Goal: Task Accomplishment & Management: Manage account settings

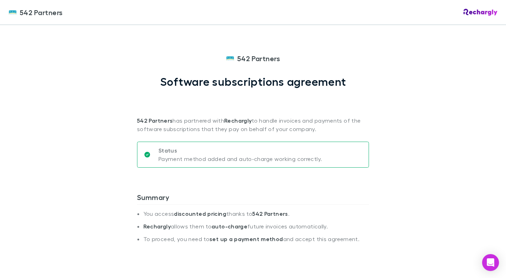
drag, startPoint x: 134, startPoint y: 121, endPoint x: 310, endPoint y: 132, distance: 177.1
copy p "542 Partners has partnered with Rechargly to handle invoices and payments of th…"
click at [125, 127] on div "542 Partners 542 Partners Software subscriptions agreement 542 Partners has par…" at bounding box center [253, 139] width 506 height 278
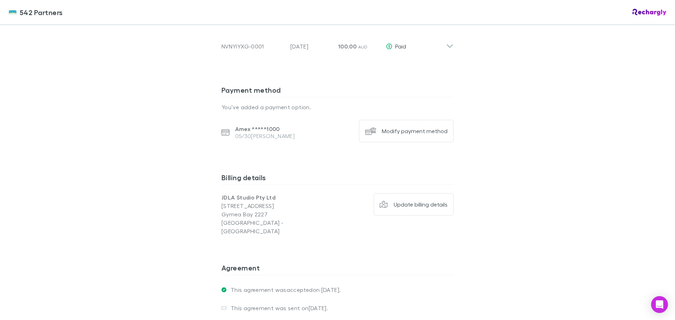
scroll to position [507, 0]
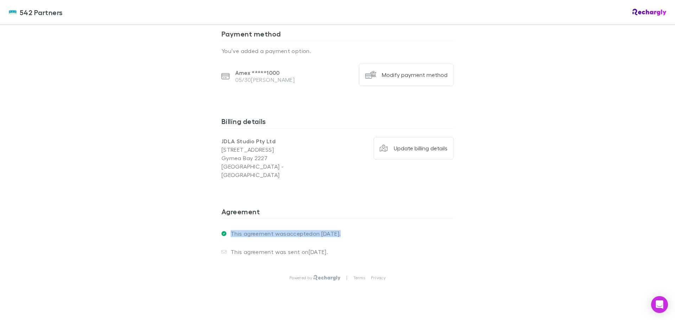
drag, startPoint x: 328, startPoint y: 219, endPoint x: 214, endPoint y: 216, distance: 114.2
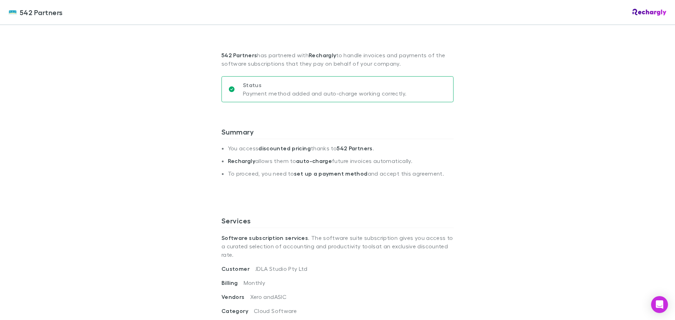
scroll to position [1, 0]
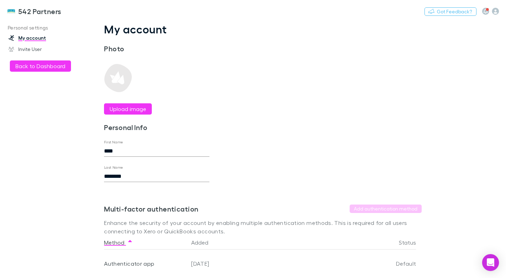
click at [39, 66] on button "Back to Dashboard" at bounding box center [40, 65] width 61 height 11
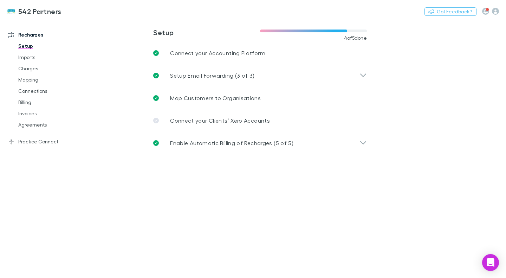
click at [31, 143] on link "Practice Connect" at bounding box center [46, 141] width 90 height 11
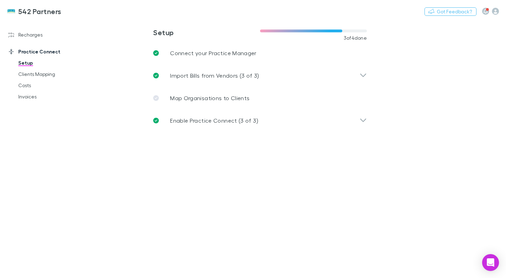
click at [27, 37] on link "Recharges" at bounding box center [46, 34] width 90 height 11
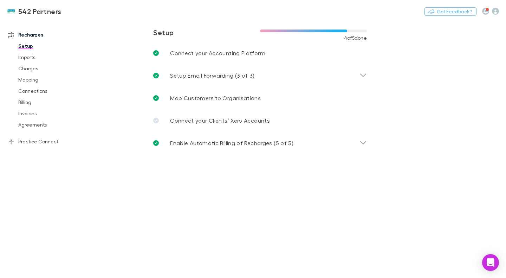
click at [32, 92] on link "Connections" at bounding box center [51, 90] width 80 height 11
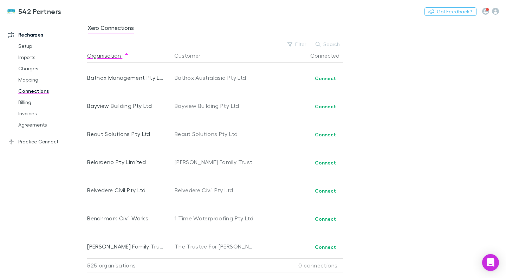
scroll to position [1489, 0]
click at [321, 41] on button "Search" at bounding box center [328, 44] width 32 height 8
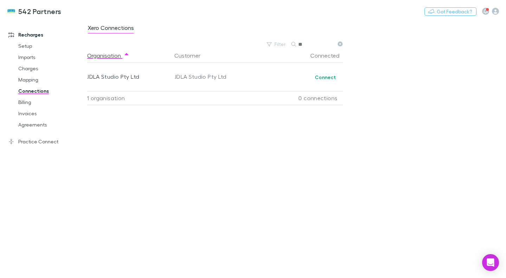
scroll to position [0, 0]
type input "****"
click at [165, 74] on div "JDLA Studio Pty Ltd" at bounding box center [129, 77] width 85 height 28
click at [182, 77] on div "JDLA Studio Pty Ltd" at bounding box center [214, 77] width 79 height 28
click at [130, 72] on div "JDLA Studio Pty Ltd" at bounding box center [126, 77] width 78 height 28
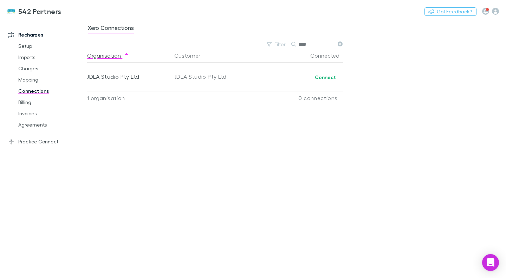
click at [324, 81] on button "Connect" at bounding box center [325, 77] width 30 height 8
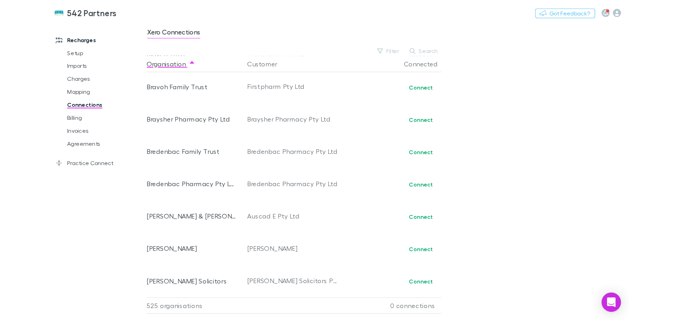
scroll to position [1997, 0]
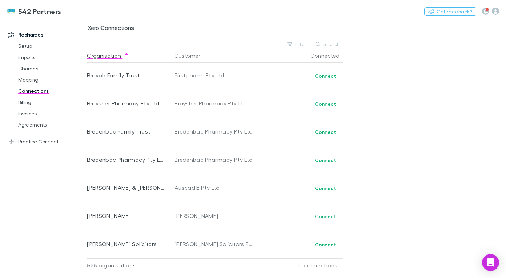
click at [30, 103] on link "Billing" at bounding box center [51, 102] width 80 height 11
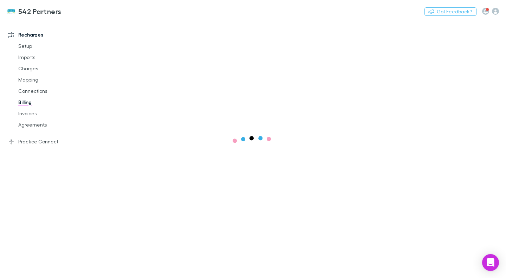
click at [32, 127] on link "Agreements" at bounding box center [51, 124] width 80 height 11
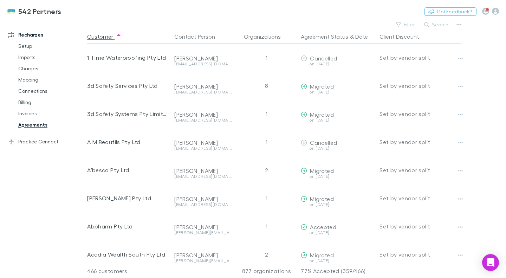
click at [437, 24] on button "Search" at bounding box center [437, 24] width 32 height 8
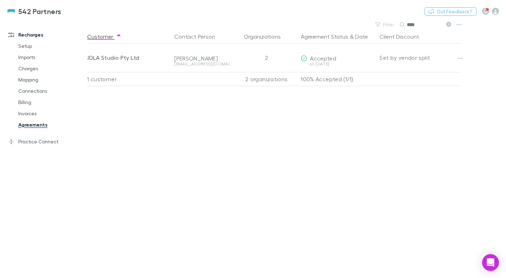
click at [255, 117] on div "Customer Contact Person Organizations Agreement Status & Date Client Discount J…" at bounding box center [280, 154] width 386 height 248
click at [459, 60] on icon "button" at bounding box center [460, 59] width 5 height 6
click at [296, 123] on div at bounding box center [253, 139] width 506 height 278
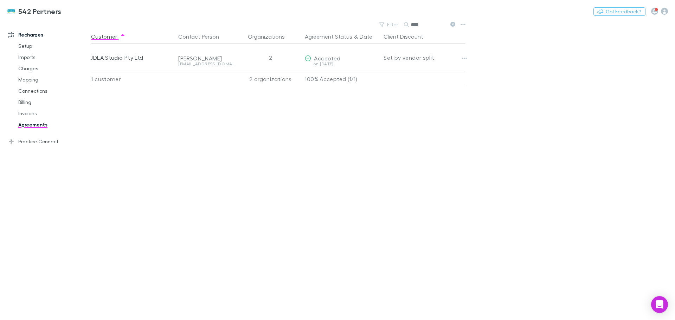
click at [417, 25] on input "****" at bounding box center [428, 25] width 35 height 10
type input "***"
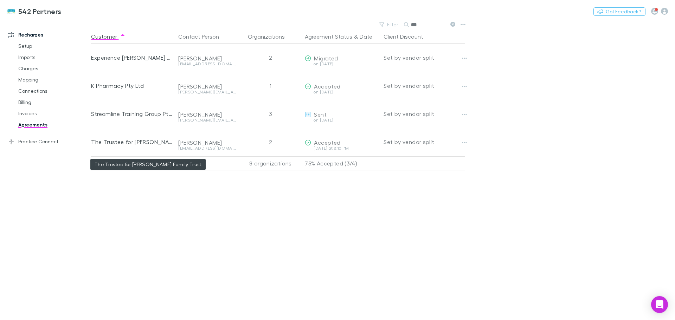
click at [122, 143] on div "The Trustee for [PERSON_NAME] Family Trust" at bounding box center [132, 142] width 82 height 28
click at [461, 145] on button "button" at bounding box center [464, 143] width 10 height 10
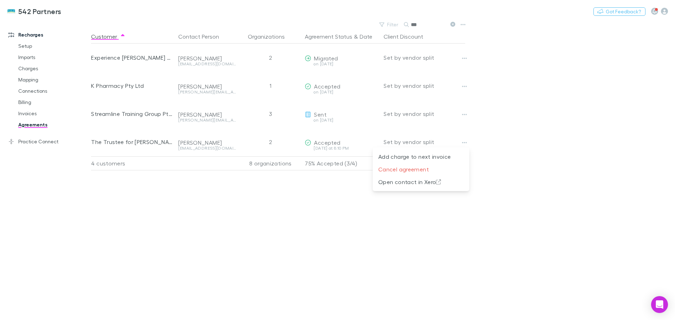
click at [219, 217] on div at bounding box center [337, 160] width 675 height 320
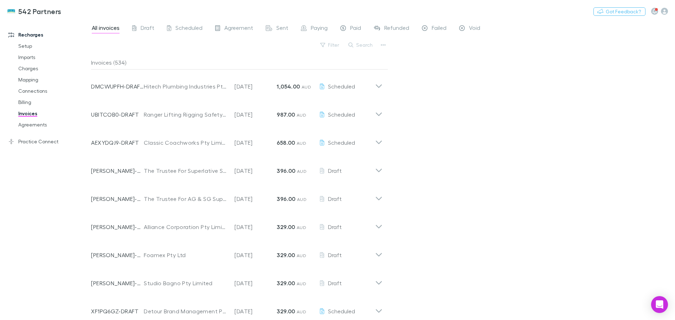
click at [572, 100] on div "All invoices Draft Scheduled Agreement Sent Paying Paid Refunded Failed Void Fi…" at bounding box center [383, 170] width 584 height 300
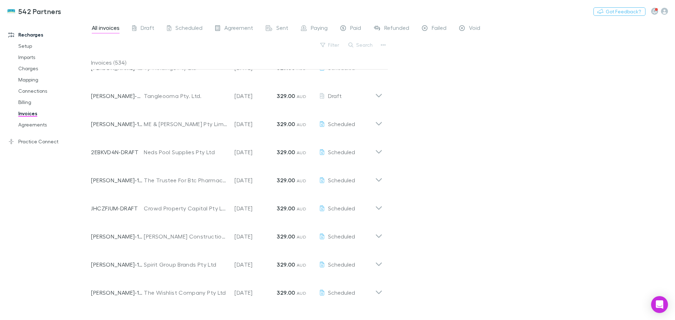
scroll to position [612, 0]
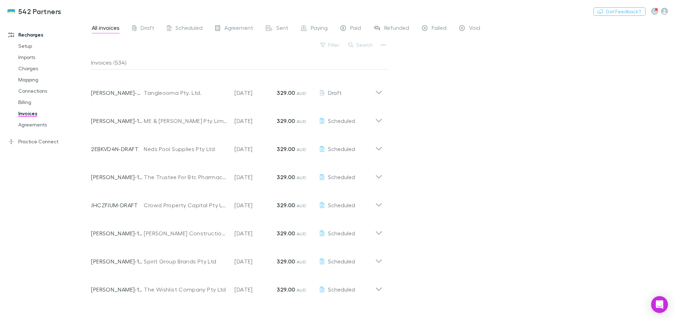
click at [362, 44] on button "Search" at bounding box center [361, 45] width 32 height 8
type input "***"
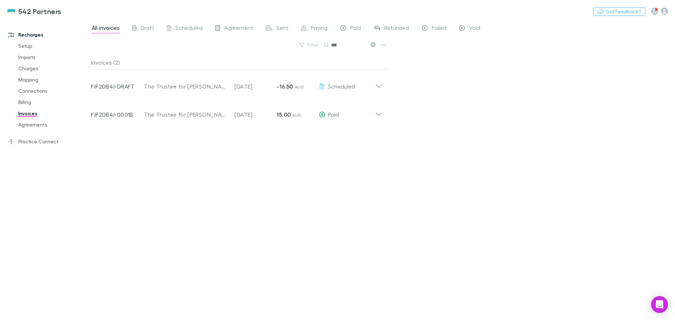
scroll to position [0, 0]
click at [360, 27] on span "Paid" at bounding box center [355, 28] width 11 height 9
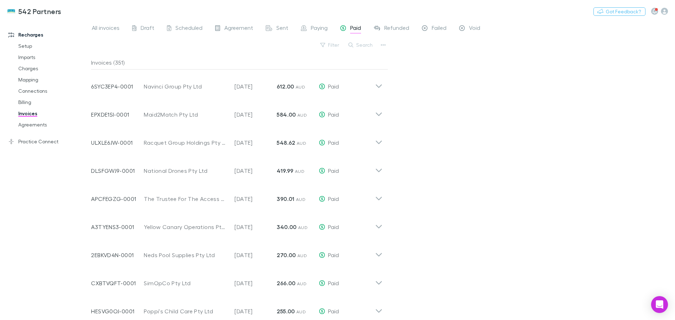
click at [396, 30] on span "Refunded" at bounding box center [396, 28] width 25 height 9
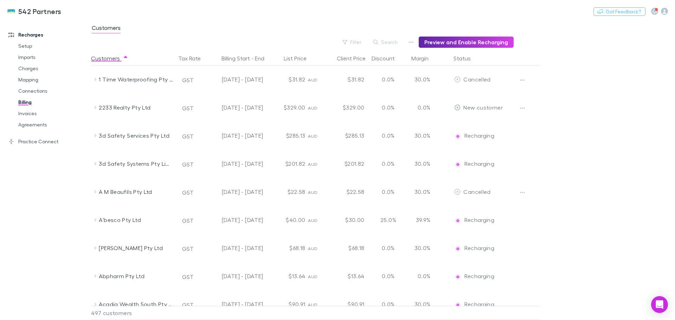
click at [228, 18] on div "542 Partners Nothing Got Feedback?" at bounding box center [337, 11] width 675 height 22
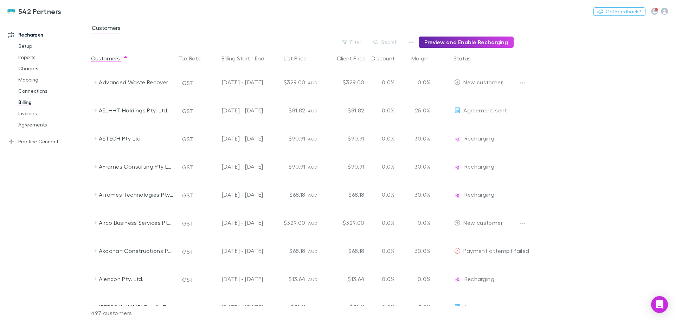
scroll to position [445, 0]
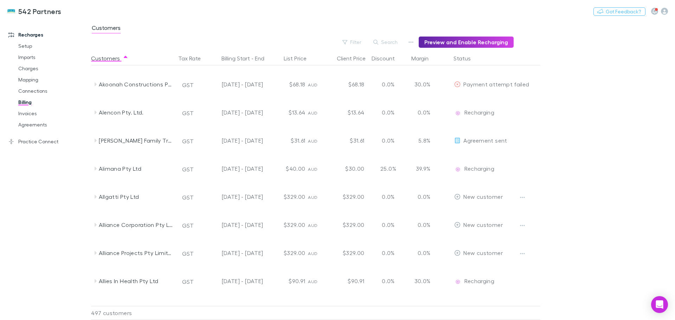
click at [587, 113] on main "Customers Filter Search Preview and Enable Recharging Customers Tax Rate Billin…" at bounding box center [383, 170] width 584 height 300
click at [383, 38] on button "Search" at bounding box center [386, 42] width 32 height 8
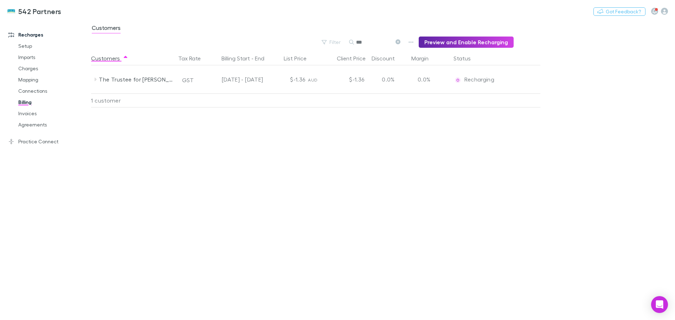
type input "***"
